Goal: Find contact information: Find contact information

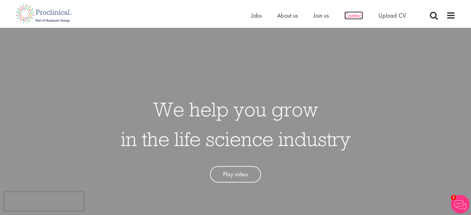
click at [349, 18] on span "Contact" at bounding box center [354, 15] width 19 height 8
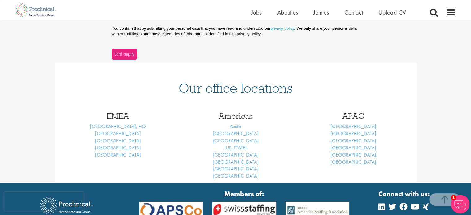
scroll to position [209, 0]
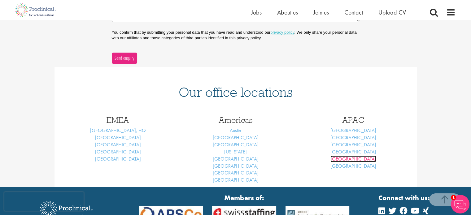
click at [358, 160] on link "[GEOGRAPHIC_DATA]" at bounding box center [354, 159] width 46 height 7
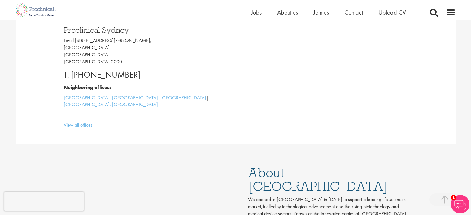
scroll to position [155, 0]
